Goal: Navigation & Orientation: Find specific page/section

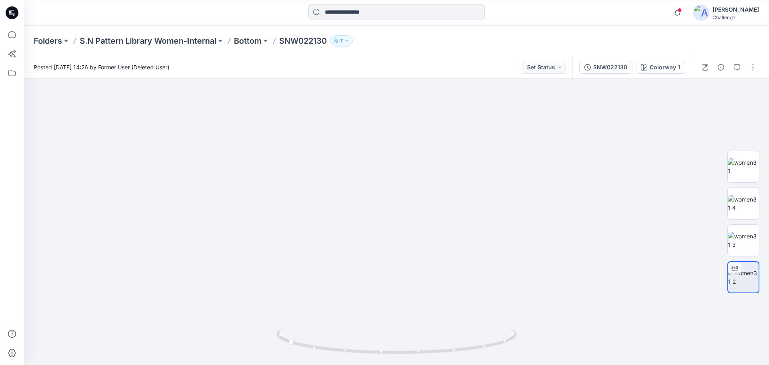
click at [17, 14] on icon at bounding box center [12, 12] width 13 height 13
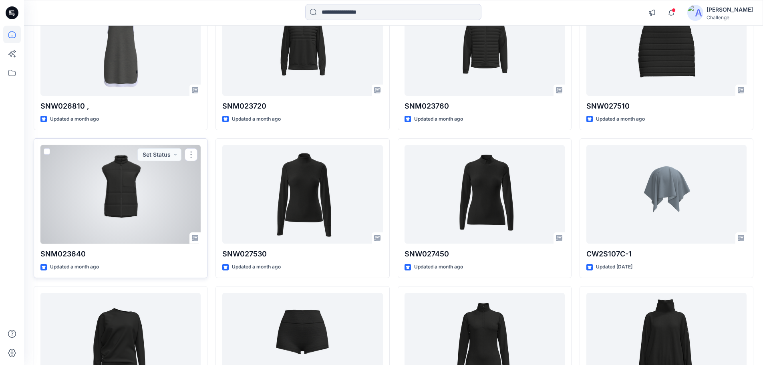
scroll to position [101, 0]
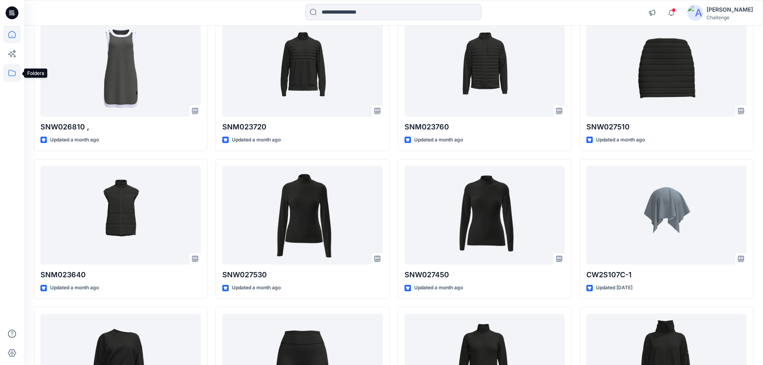
click at [12, 74] on icon at bounding box center [12, 73] width 18 height 18
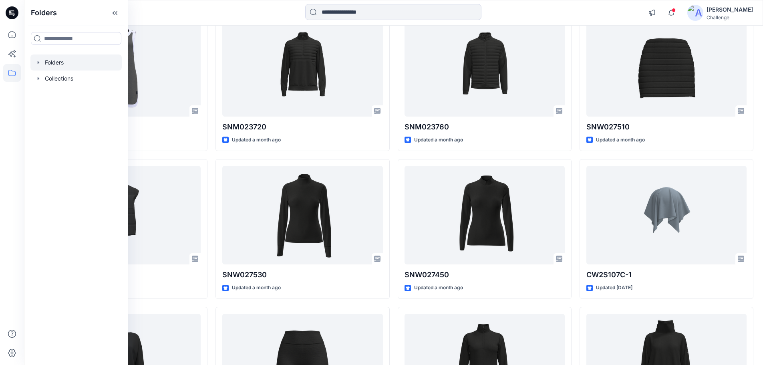
click at [58, 59] on div at bounding box center [75, 62] width 91 height 16
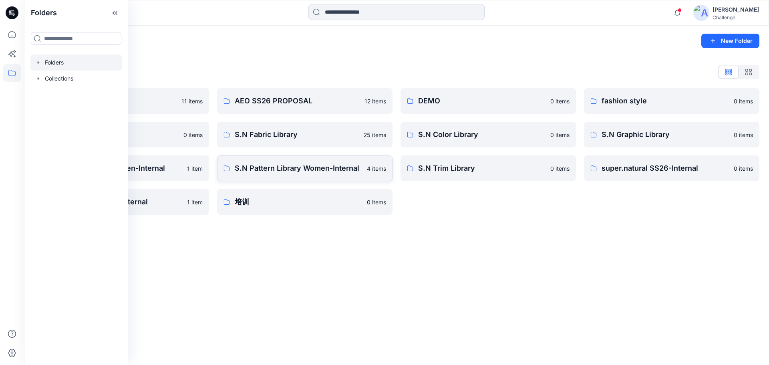
click at [283, 165] on p "S.N Pattern Library Women-Internal" at bounding box center [298, 168] width 127 height 11
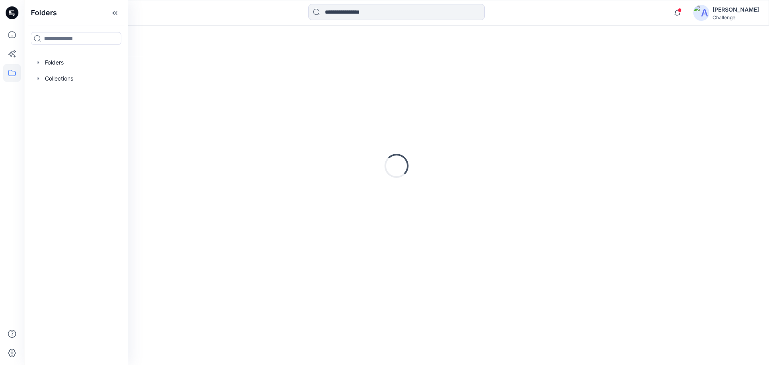
click at [283, 165] on div "Loading..." at bounding box center [396, 166] width 725 height 200
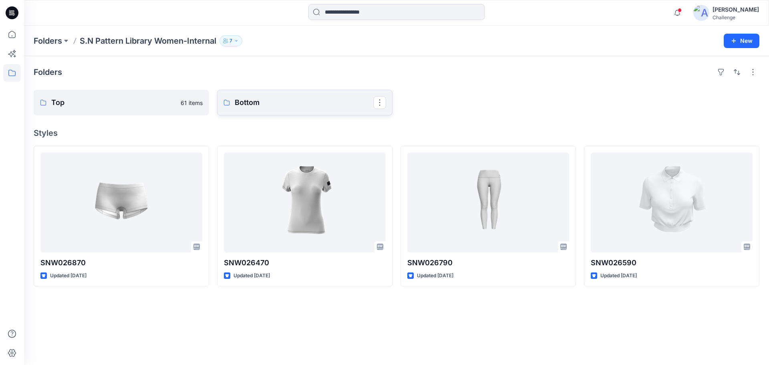
click at [279, 104] on p "Bottom" at bounding box center [304, 102] width 139 height 11
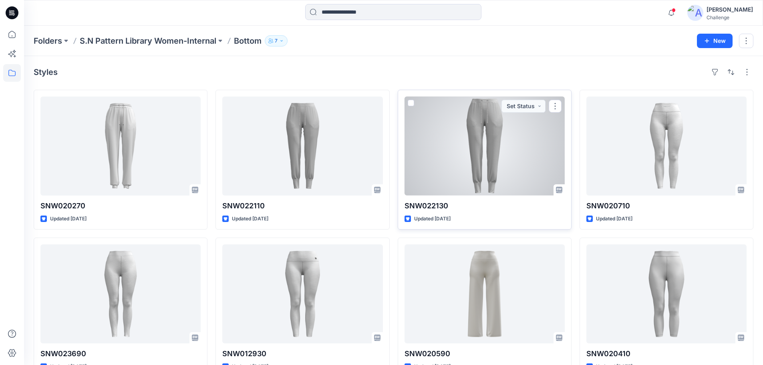
click at [445, 156] on div at bounding box center [484, 145] width 160 height 99
click at [445, 156] on div "Folders S.N Pattern Library Women-Internal Bottom 7 New Styles SNW020270 Update…" at bounding box center [396, 296] width 745 height 540
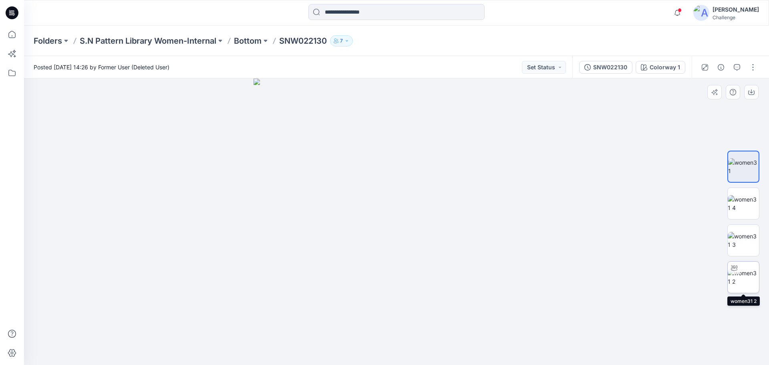
click at [745, 275] on img at bounding box center [742, 277] width 31 height 17
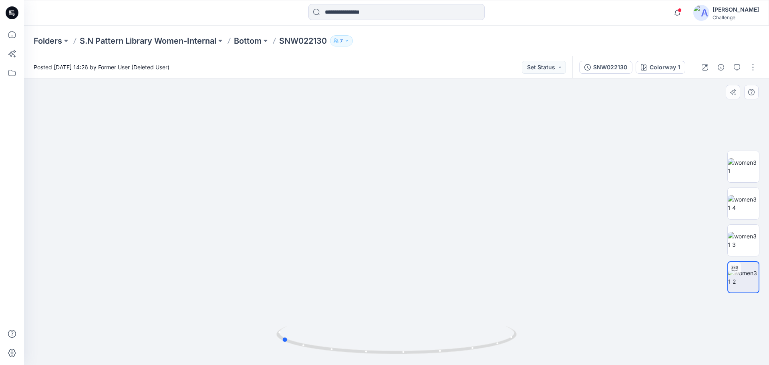
drag, startPoint x: 395, startPoint y: 352, endPoint x: 520, endPoint y: 334, distance: 126.1
click at [520, 334] on div at bounding box center [396, 221] width 745 height 286
drag, startPoint x: 445, startPoint y: 184, endPoint x: 410, endPoint y: 266, distance: 89.5
click at [410, 266] on img at bounding box center [396, 212] width 488 height 305
drag, startPoint x: 284, startPoint y: 340, endPoint x: 272, endPoint y: 332, distance: 14.4
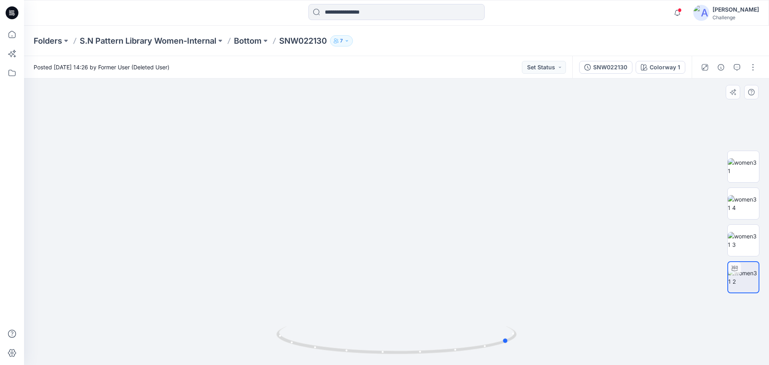
click at [272, 332] on div at bounding box center [396, 221] width 745 height 286
